Goal: Information Seeking & Learning: Learn about a topic

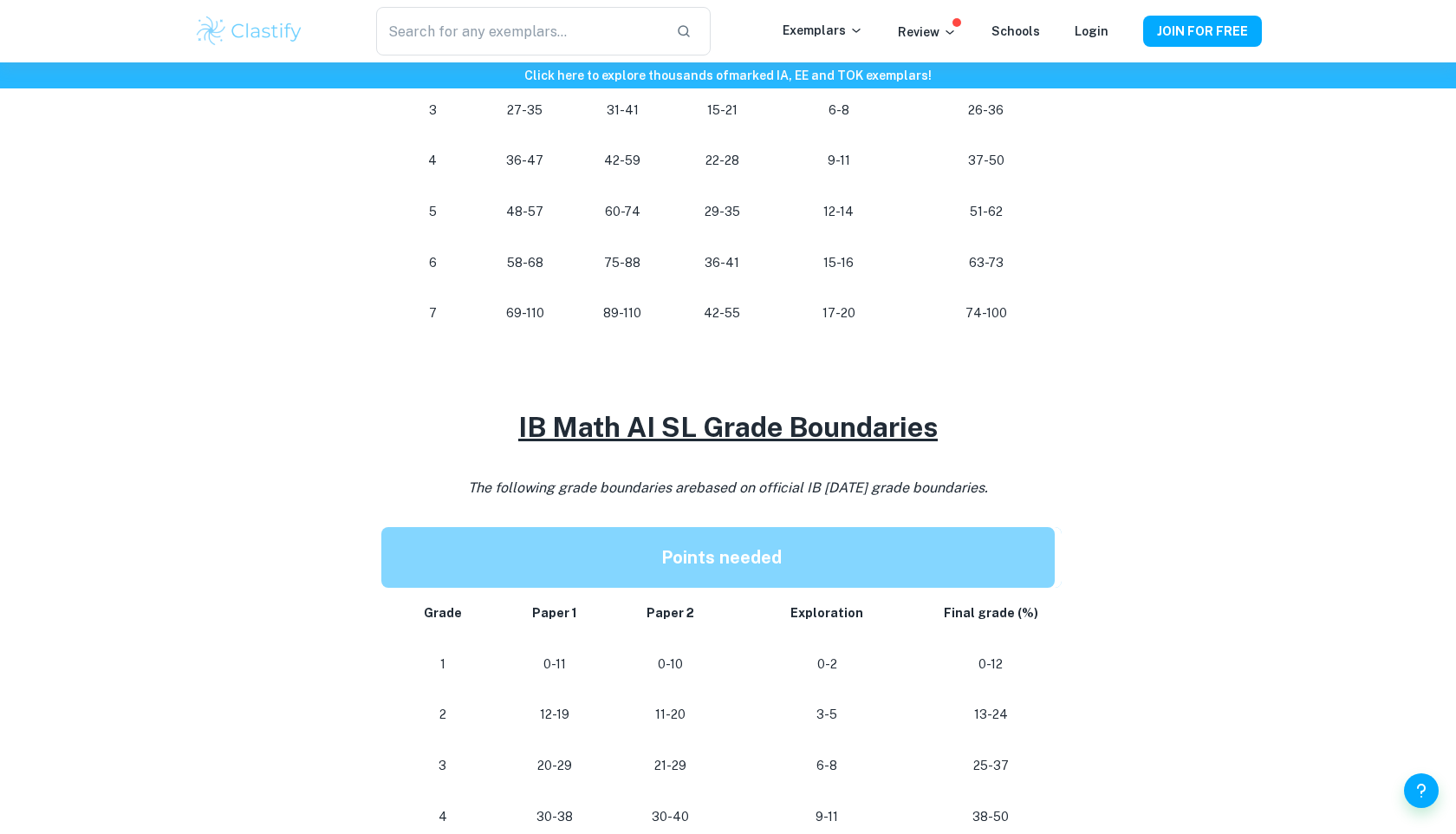
scroll to position [1506, 0]
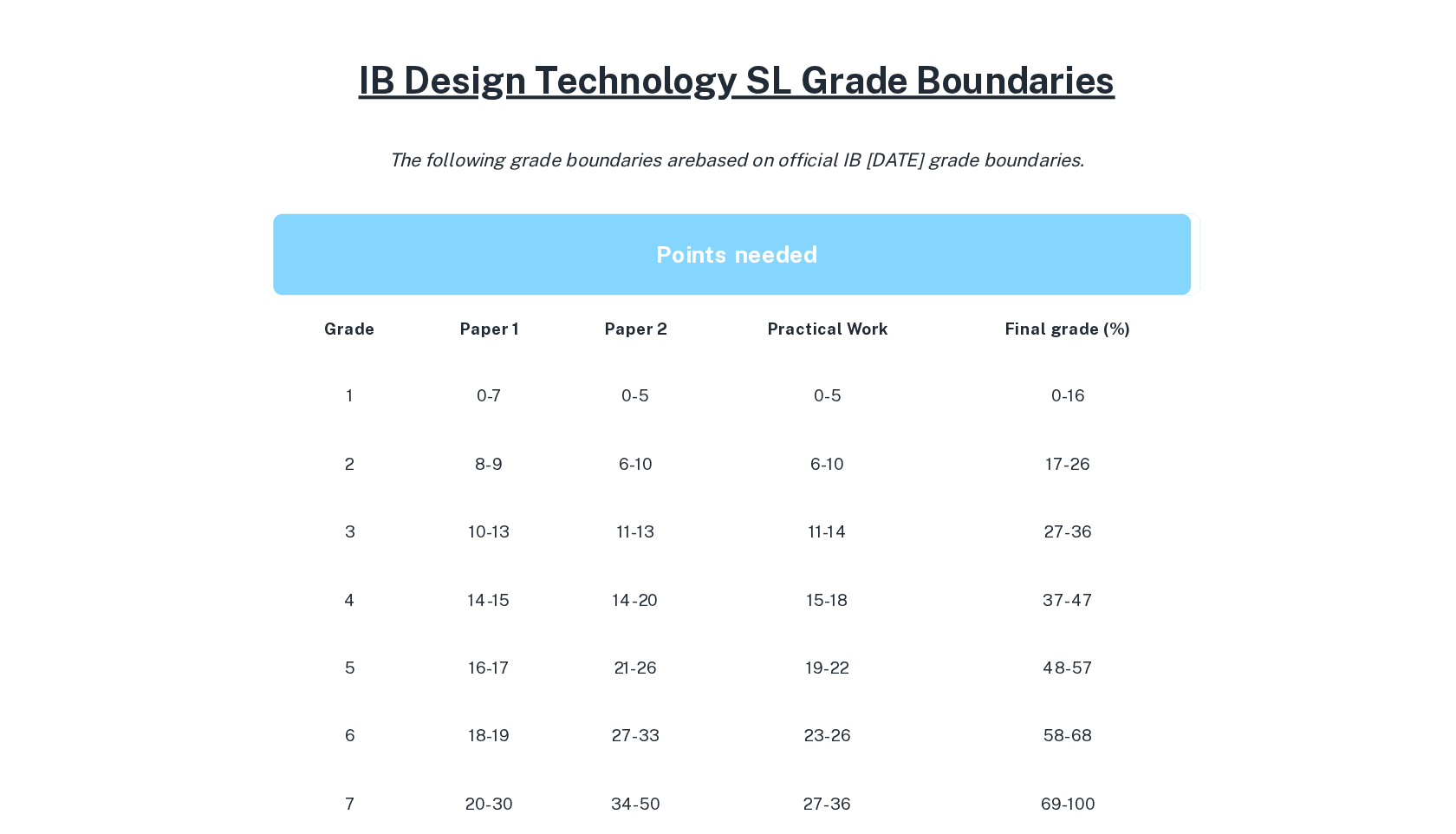
scroll to position [1278, 0]
